Goal: Browse casually: Explore the website without a specific task or goal

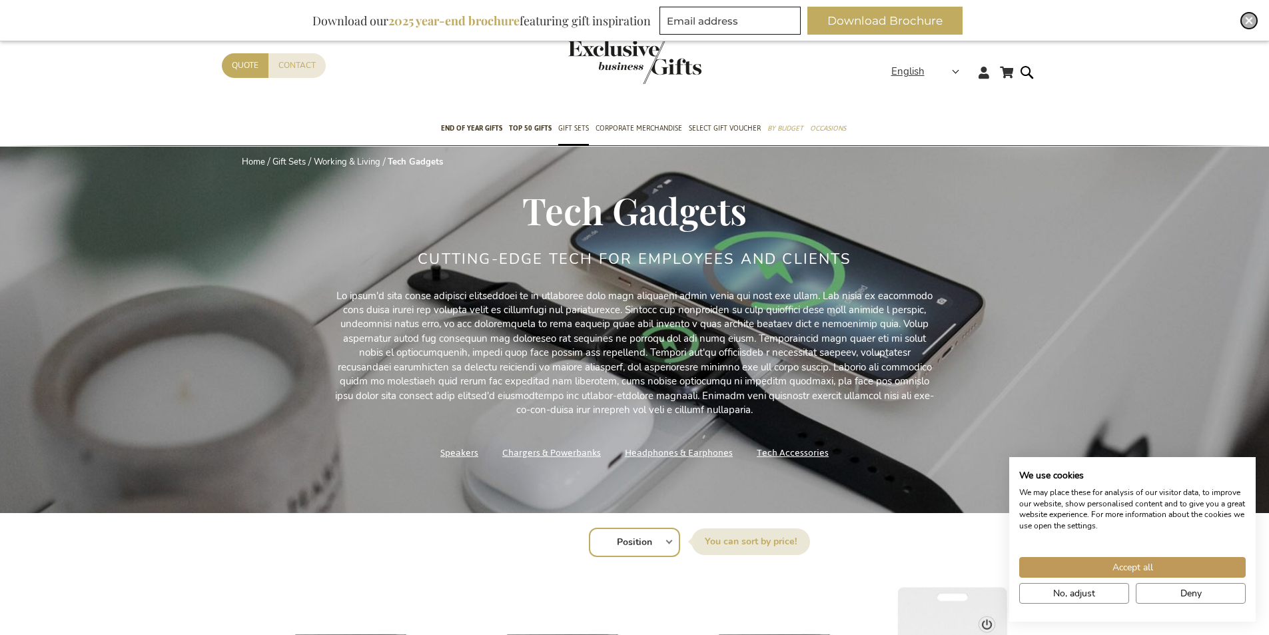
click at [1247, 19] on img "Close" at bounding box center [1249, 21] width 8 height 8
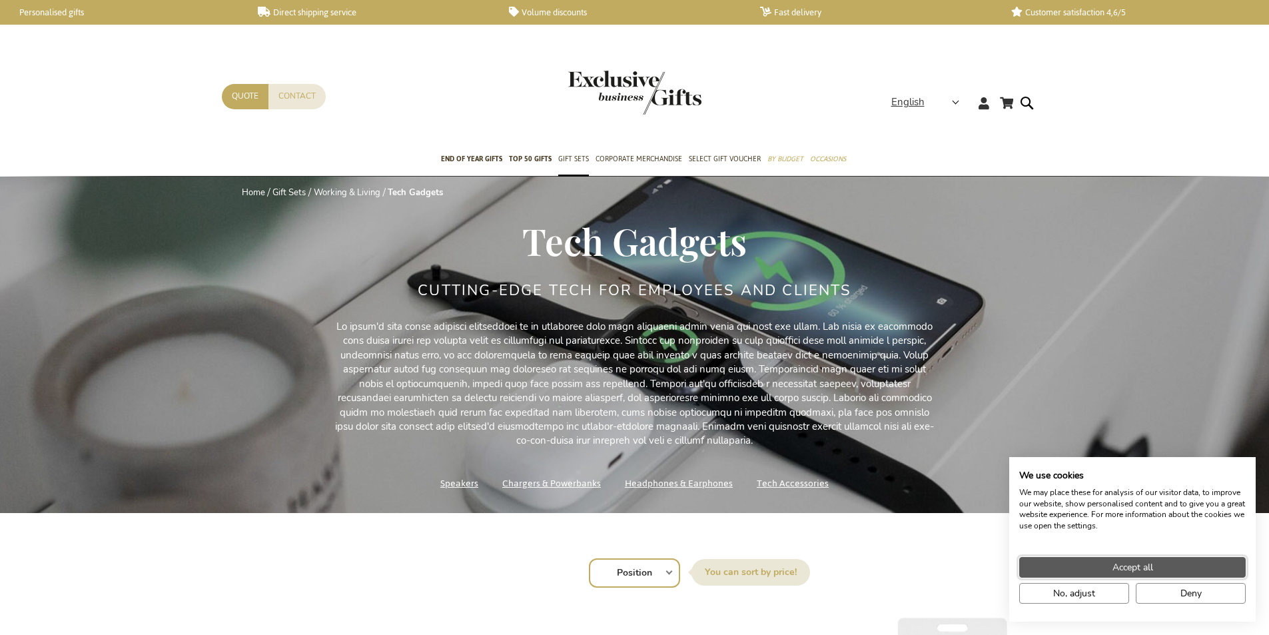
click at [1164, 570] on button "Accept all" at bounding box center [1132, 567] width 226 height 21
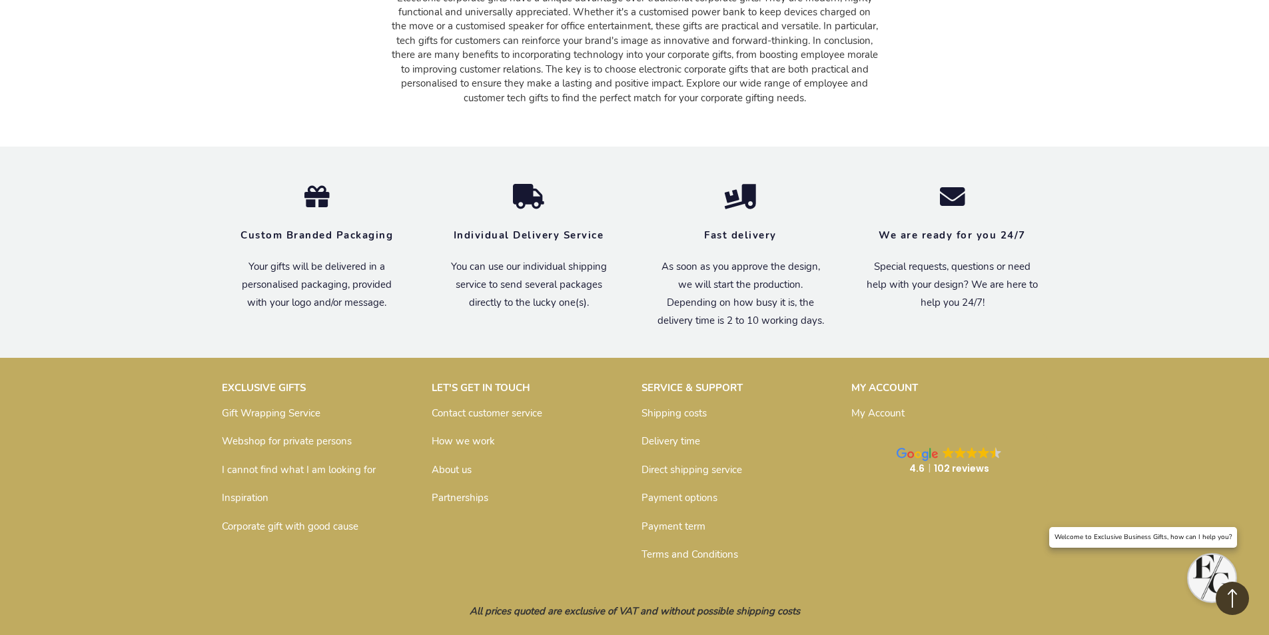
scroll to position [5599, 0]
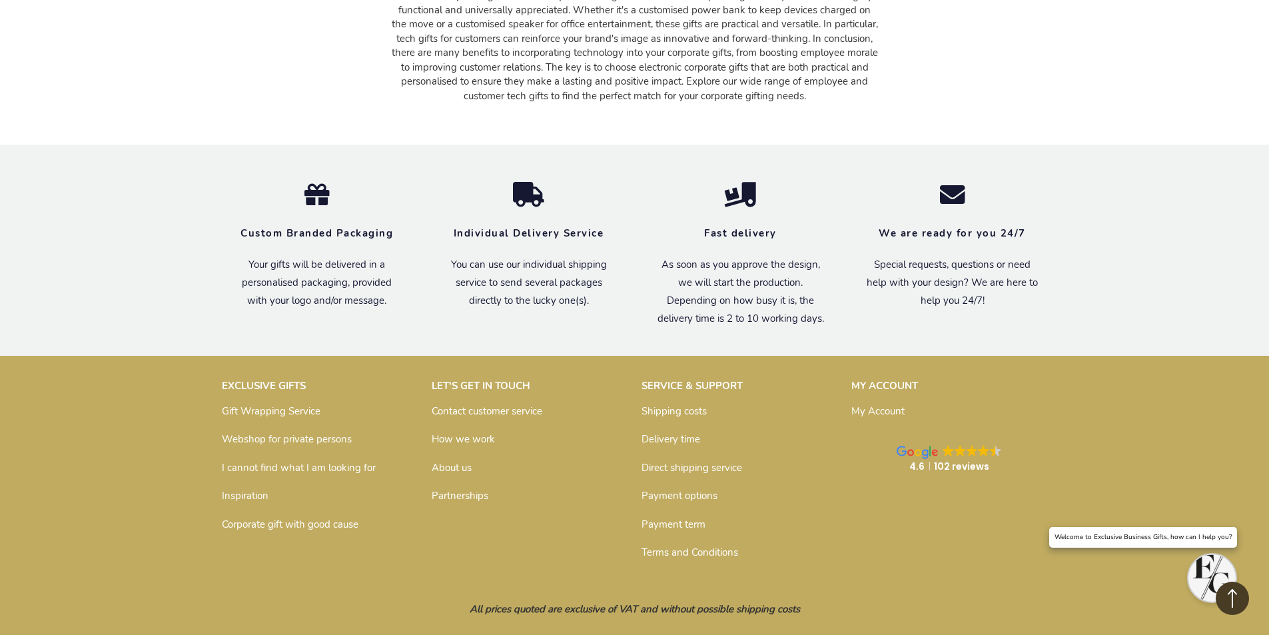
drag, startPoint x: 745, startPoint y: 603, endPoint x: 695, endPoint y: 603, distance: 49.3
copy p "VOLEF BV"
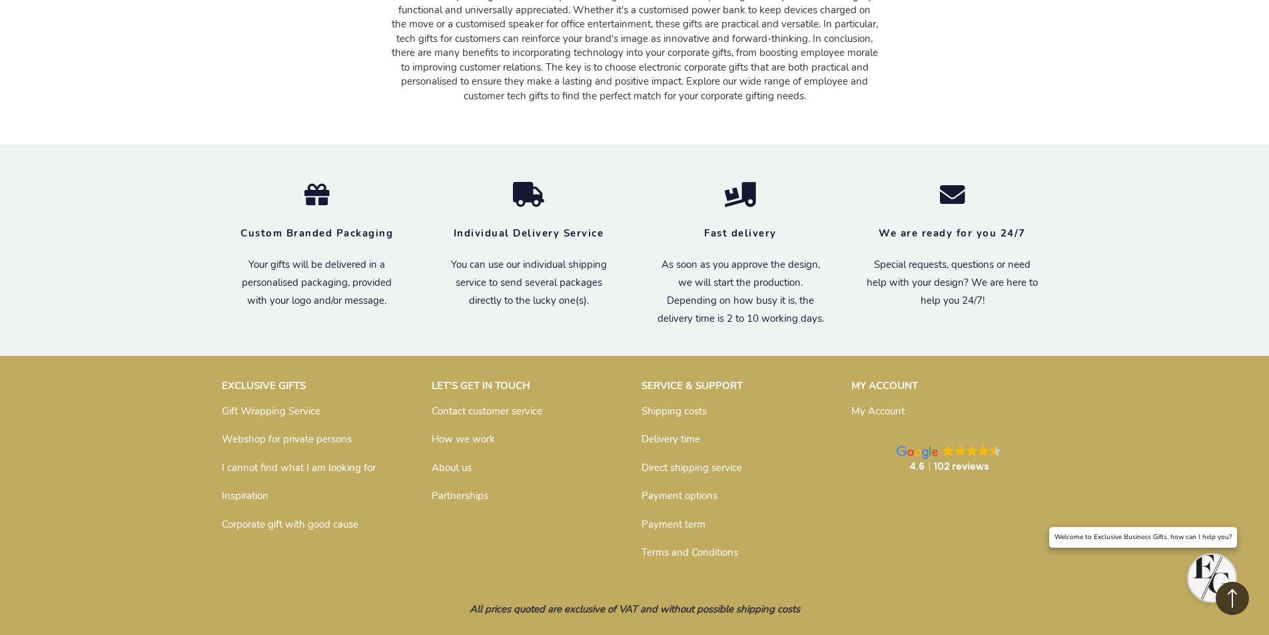
drag, startPoint x: 641, startPoint y: 601, endPoint x: 510, endPoint y: 601, distance: 131.2
copy p "EXCLUSIVE BUSINESS GIFTS"
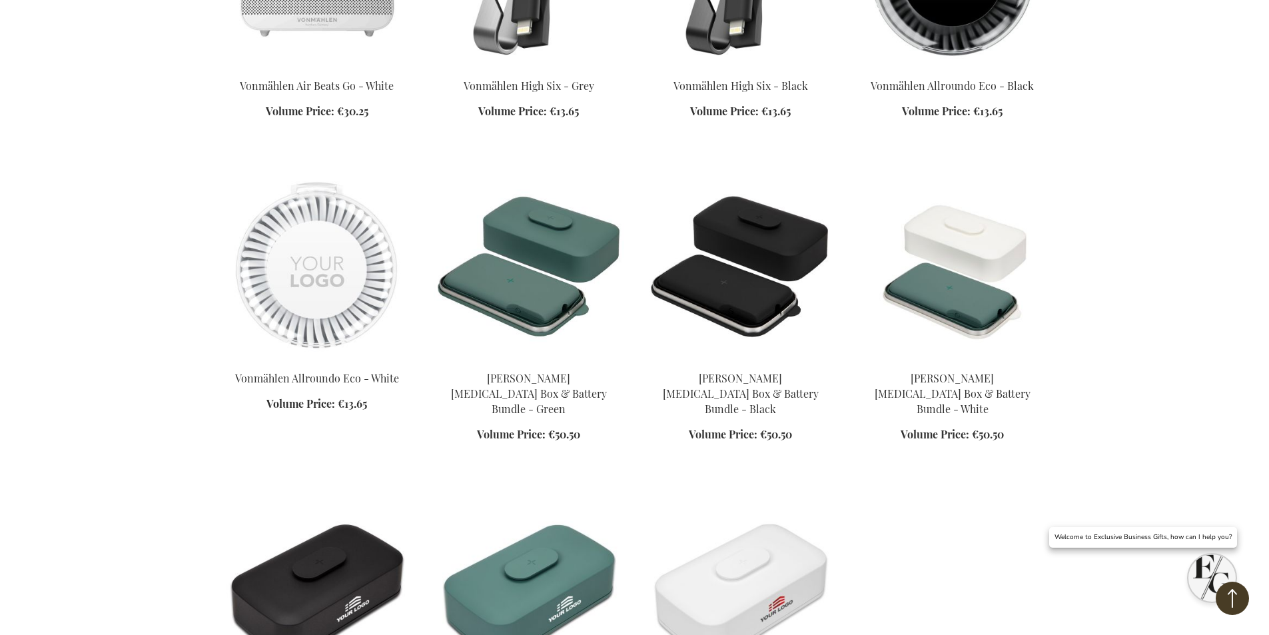
scroll to position [4267, 0]
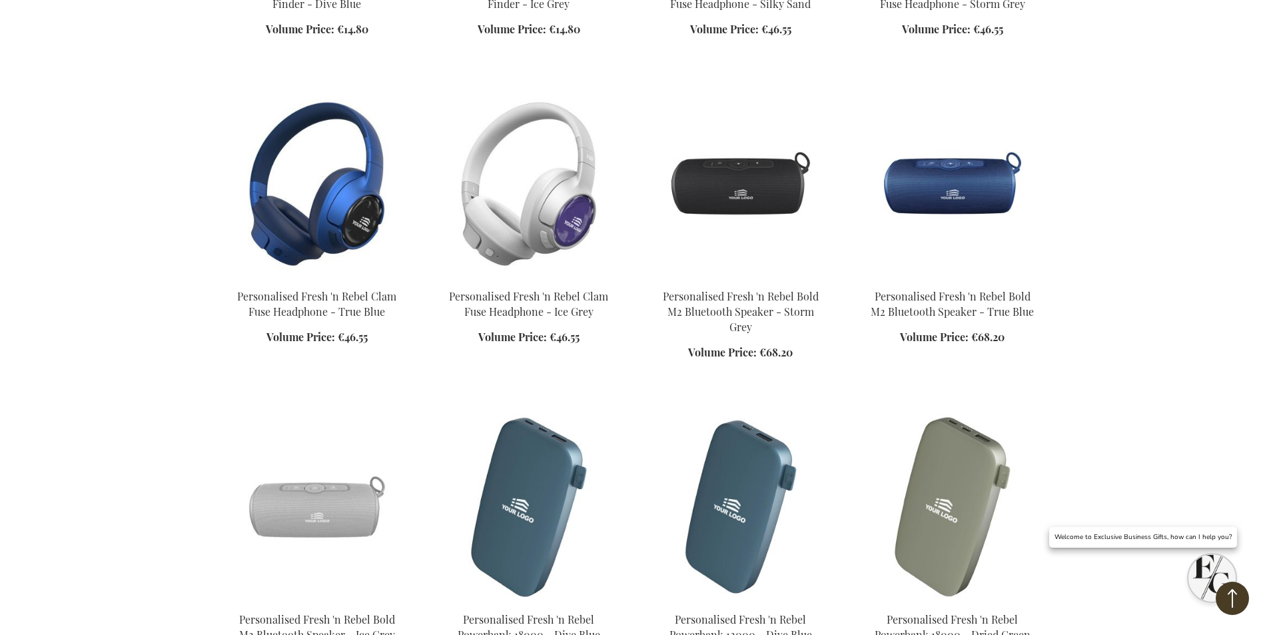
scroll to position [2402, 0]
